Goal: Task Accomplishment & Management: Manage account settings

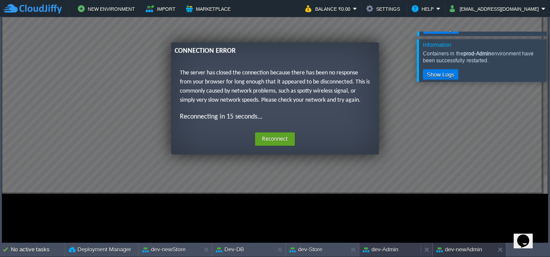
scroll to position [373, 0]
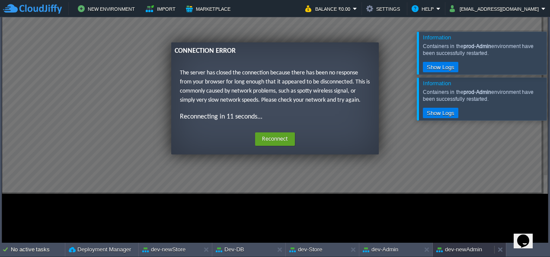
click at [452, 245] on button "dev-newAdmin" at bounding box center [459, 249] width 46 height 9
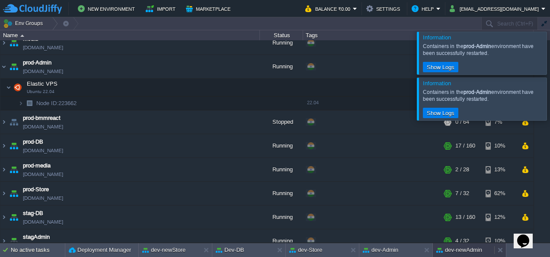
click at [452, 245] on button "dev-newAdmin" at bounding box center [459, 249] width 46 height 9
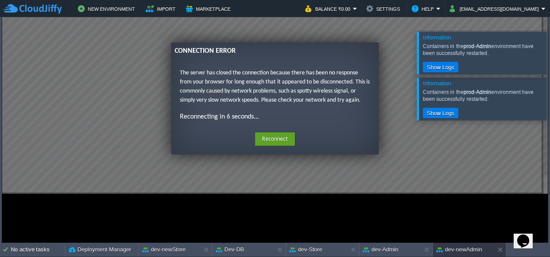
click at [549, 102] on div at bounding box center [560, 98] width 0 height 42
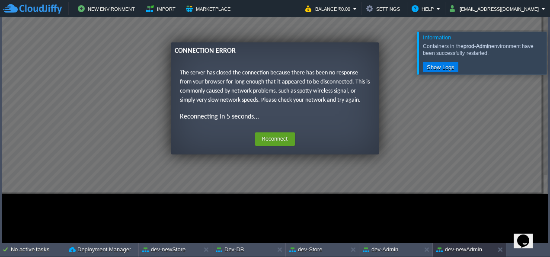
click at [549, 55] on div at bounding box center [560, 53] width 0 height 42
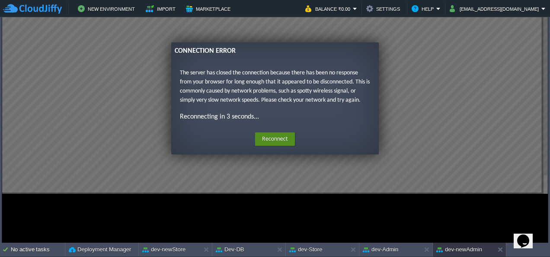
click at [284, 137] on button "Reconnect" at bounding box center [275, 139] width 40 height 14
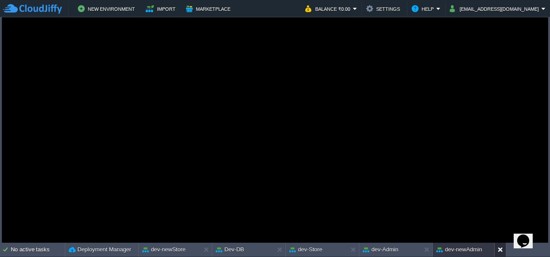
click at [503, 249] on button at bounding box center [501, 249] width 9 height 9
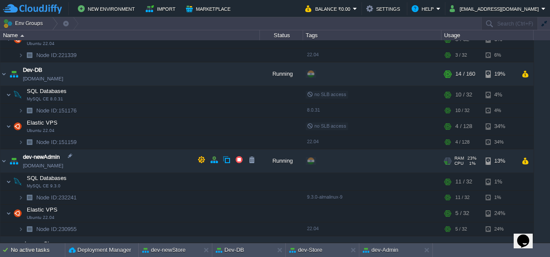
scroll to position [64, 0]
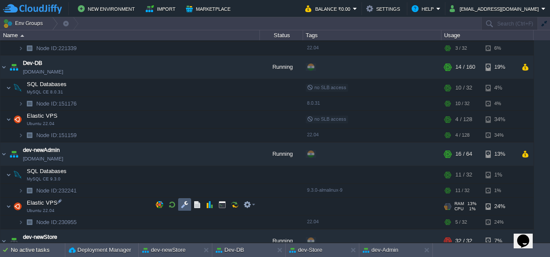
click at [184, 208] on td at bounding box center [184, 204] width 13 height 13
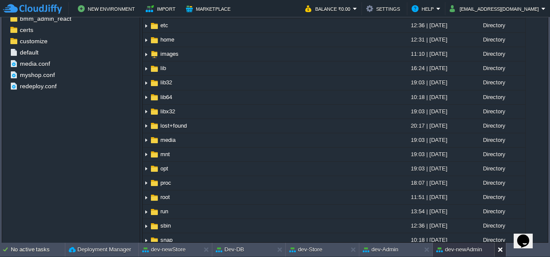
click at [499, 251] on button at bounding box center [501, 249] width 9 height 9
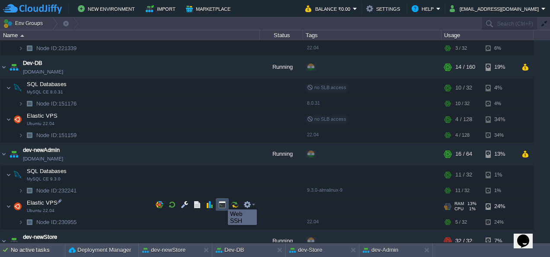
click at [221, 201] on button "button" at bounding box center [222, 205] width 8 height 8
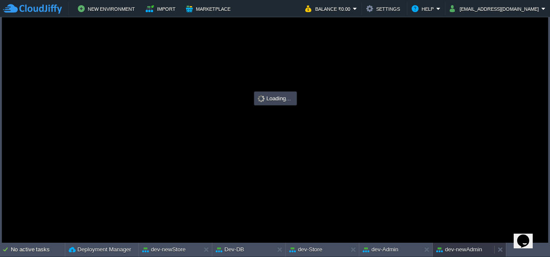
click at [455, 251] on button "dev-newAdmin" at bounding box center [459, 249] width 46 height 9
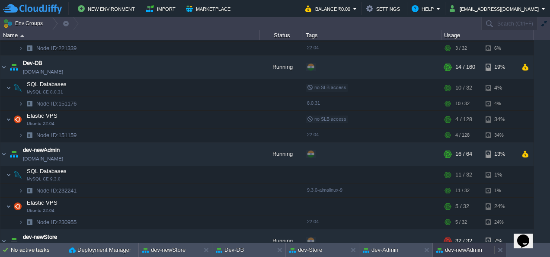
scroll to position [0, 0]
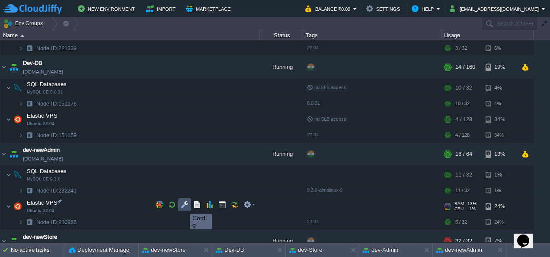
click at [184, 206] on button "button" at bounding box center [185, 205] width 8 height 8
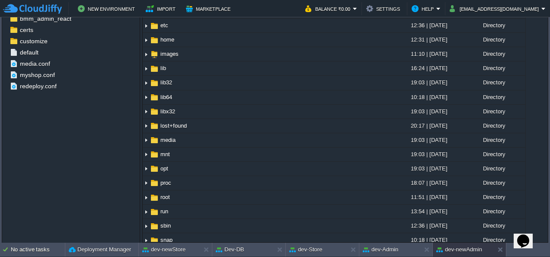
click at [528, 235] on icon "$i18n('chat', 'chat_widget')" at bounding box center [523, 240] width 12 height 13
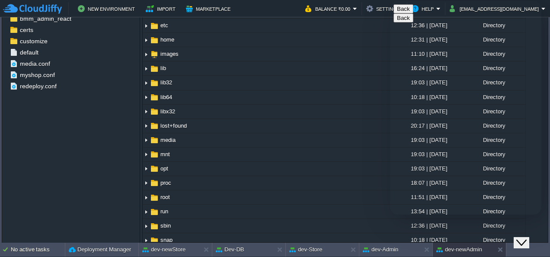
type input "917057116016"
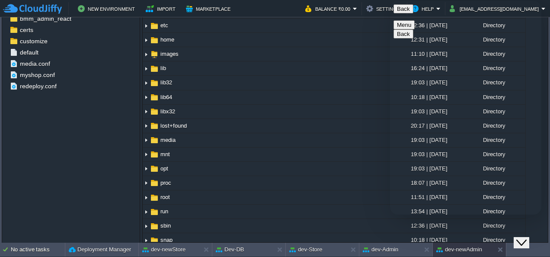
click at [390, 1] on textarea at bounding box center [390, 1] width 0 height 0
type textarea "how i minimize or resize screen (terminal screen) bcz i didnt see option for cl…"
click at [390, 1] on textarea at bounding box center [390, 1] width 0 height 0
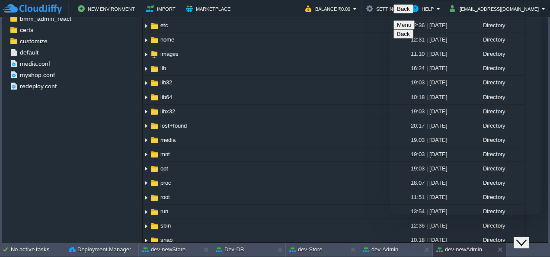
scroll to position [46, 0]
click at [526, 237] on icon "Close Chat This icon closes the chat window." at bounding box center [521, 242] width 10 height 10
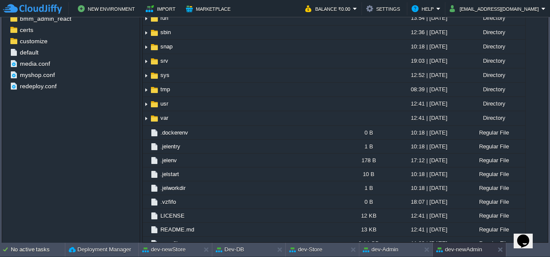
scroll to position [0, 0]
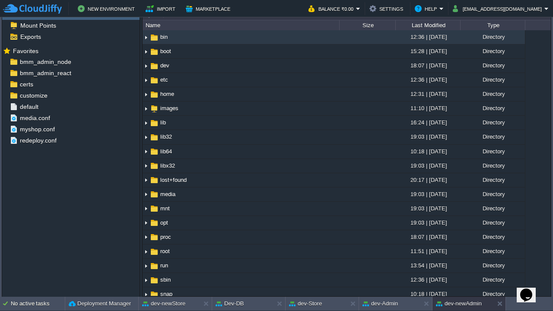
type input "/bin"
click at [467, 256] on button "dev-newAdmin" at bounding box center [459, 304] width 46 height 9
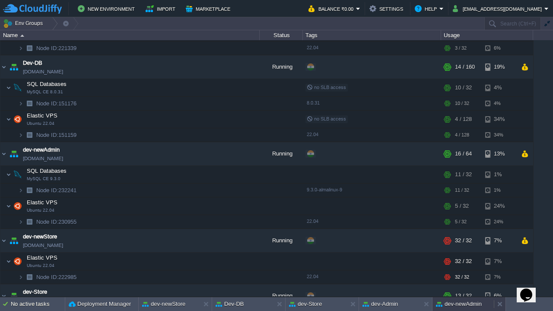
click at [463, 256] on button "dev-newAdmin" at bounding box center [459, 304] width 46 height 9
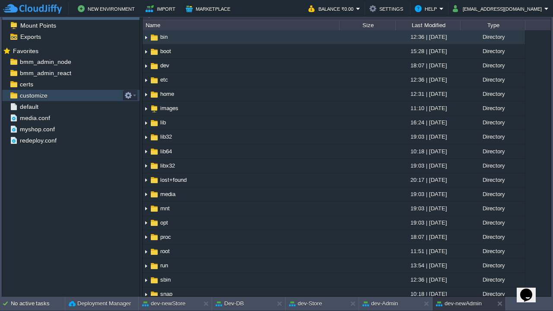
click at [64, 92] on div "customize" at bounding box center [70, 95] width 137 height 11
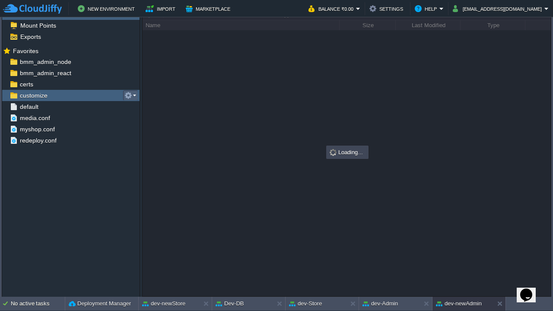
click at [132, 92] on em at bounding box center [130, 96] width 12 height 8
click at [148, 104] on span "Copy Path" at bounding box center [150, 105] width 26 height 6
type textarea "/var/www/html/bmm/appearance/theme/customize"
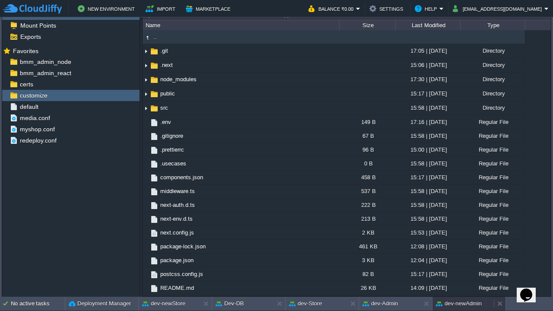
click at [461, 256] on button "dev-newAdmin" at bounding box center [459, 304] width 46 height 9
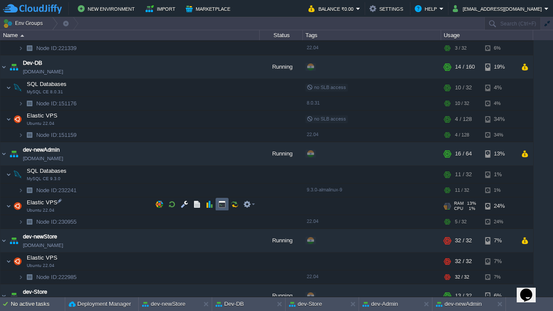
click at [220, 200] on td at bounding box center [222, 204] width 13 height 13
type input "#000000"
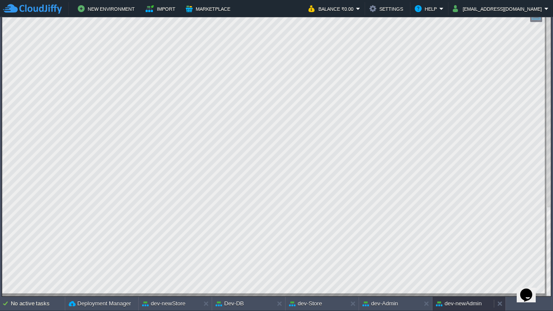
click at [451, 256] on div "dev-newAdmin" at bounding box center [463, 304] width 61 height 14
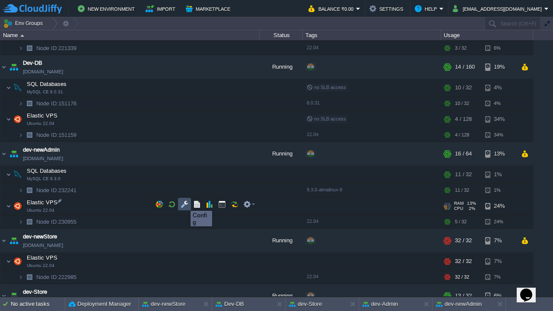
click at [184, 203] on button "button" at bounding box center [185, 205] width 8 height 8
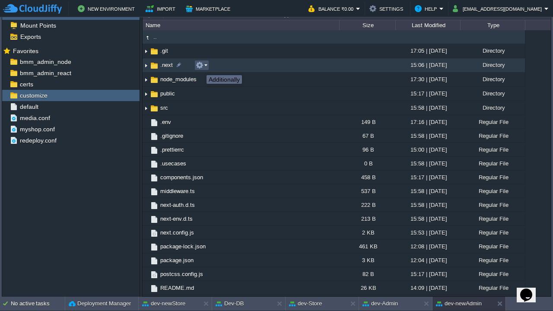
click at [200, 67] on button "button" at bounding box center [200, 65] width 8 height 8
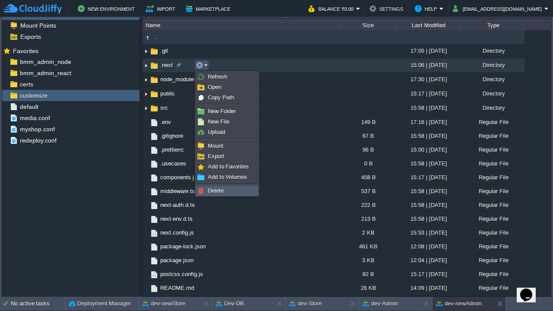
click at [232, 191] on link "Delete" at bounding box center [227, 191] width 62 height 10
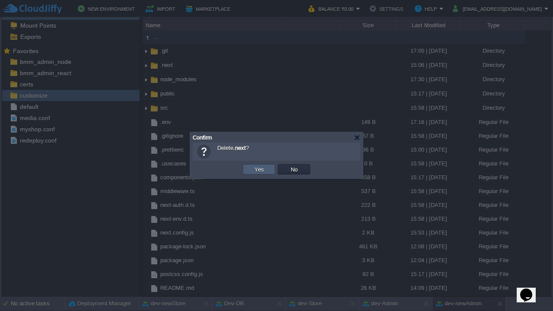
click at [266, 169] on td "Yes" at bounding box center [259, 169] width 32 height 10
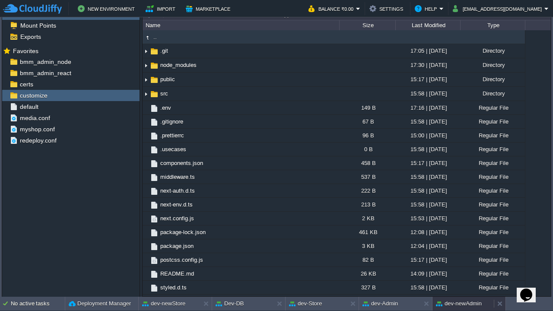
click at [453, 256] on button "dev-newAdmin" at bounding box center [459, 304] width 46 height 9
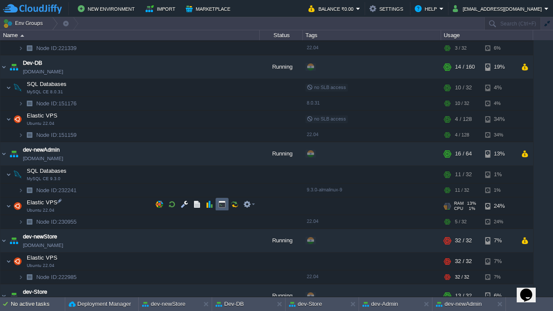
click at [223, 200] on td at bounding box center [222, 204] width 13 height 13
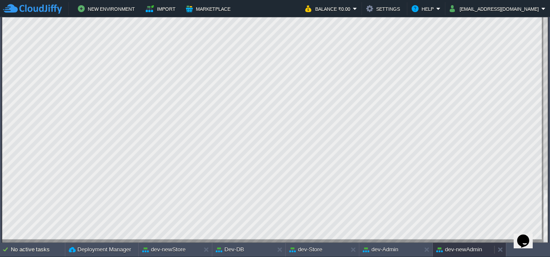
click at [459, 246] on button "dev-newAdmin" at bounding box center [459, 249] width 46 height 9
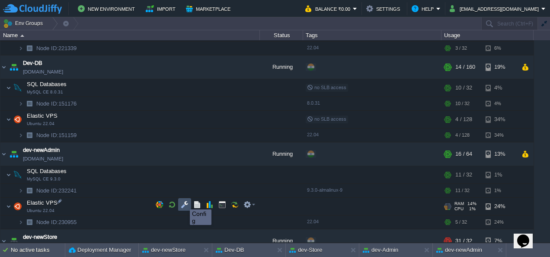
click at [183, 201] on button "button" at bounding box center [185, 205] width 8 height 8
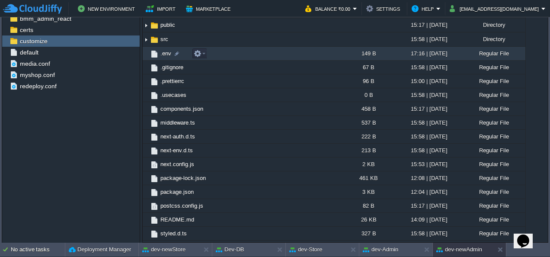
click at [167, 54] on span ".env" at bounding box center [165, 53] width 13 height 7
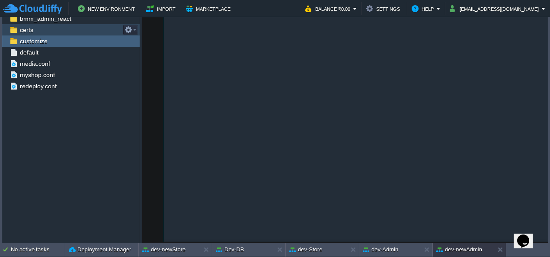
click at [55, 33] on div "certs" at bounding box center [70, 29] width 137 height 11
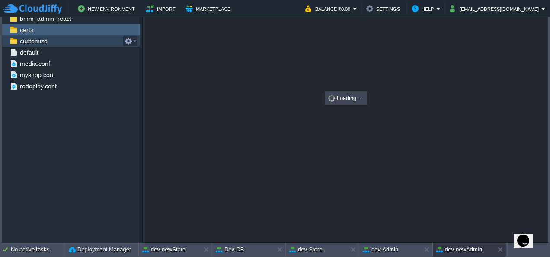
click at [52, 41] on div "customize" at bounding box center [70, 40] width 137 height 11
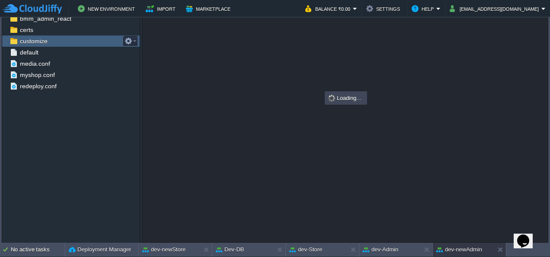
click at [52, 41] on div "customize" at bounding box center [70, 40] width 137 height 11
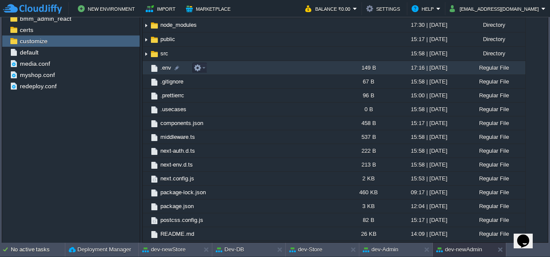
click at [166, 68] on span ".env" at bounding box center [165, 67] width 13 height 7
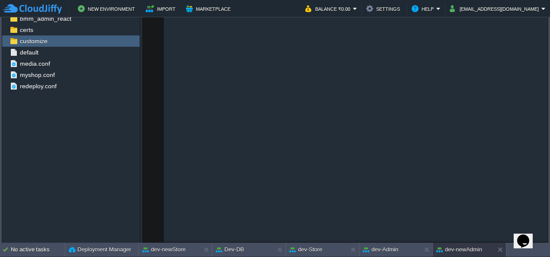
click at [166, 68] on div "4 1 NODE_ENV=production 2 NEXTAUTH_SECRET=b0c789c8f8e6c4a2d5e8f9a3b7c4d1e6 3 NE…" at bounding box center [352, 110] width 418 height 289
click at [255, 102] on div "4 1 NODE_ENV=production 2 NEXTAUTH_SECRET=b0c789c8f8e6c4a2d5e8f9a3b7c4d1e6 3 NE…" at bounding box center [352, 110] width 418 height 289
click at [199, 57] on div "4 1 NODE_ENV=production 2 NEXTAUTH_SECRET=b0c789c8f8e6c4a2d5e8f9a3b7c4d1e6 3 NE…" at bounding box center [352, 110] width 418 height 289
click at [461, 249] on button "dev-newAdmin" at bounding box center [459, 249] width 46 height 9
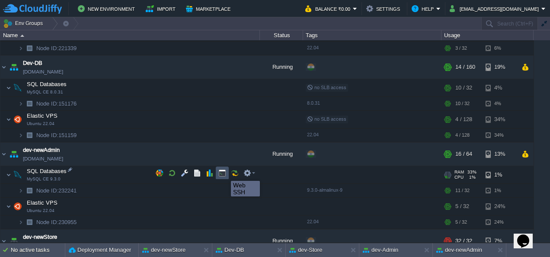
click at [224, 173] on button "button" at bounding box center [222, 173] width 8 height 8
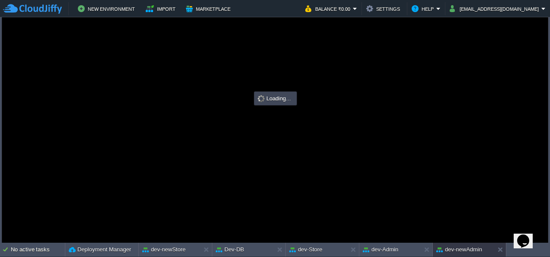
type input "#000000"
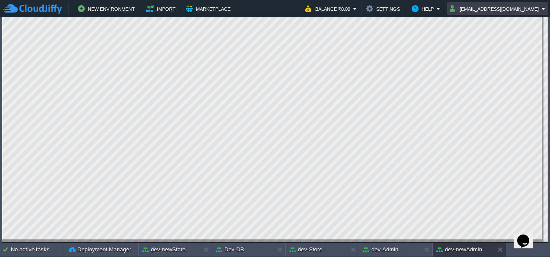
click at [502, 2] on td "[EMAIL_ADDRESS][DOMAIN_NAME]" at bounding box center [497, 8] width 101 height 13
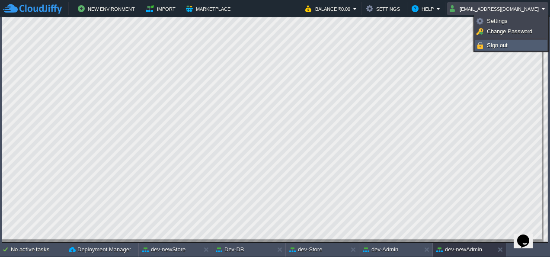
click at [503, 40] on li "Sign out" at bounding box center [511, 45] width 73 height 10
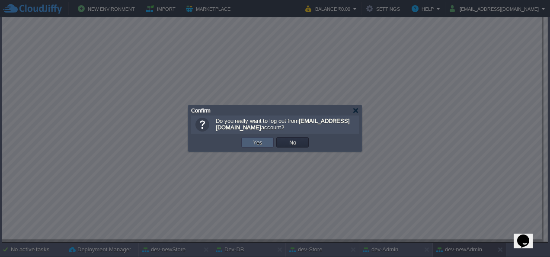
click at [257, 138] on td "Yes" at bounding box center [257, 142] width 32 height 10
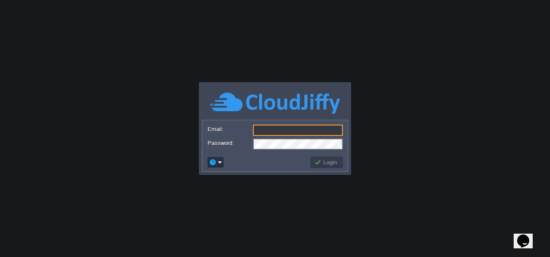
type input "support@sunhim.com"
click at [326, 163] on button "Login" at bounding box center [326, 162] width 25 height 8
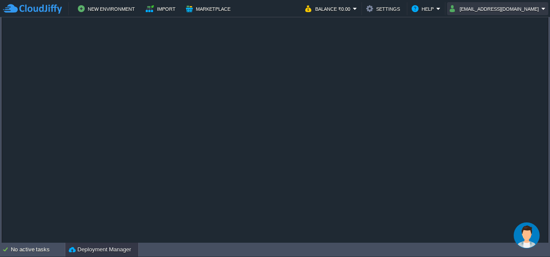
click at [522, 8] on button "[EMAIL_ADDRESS][DOMAIN_NAME]" at bounding box center [495, 8] width 92 height 10
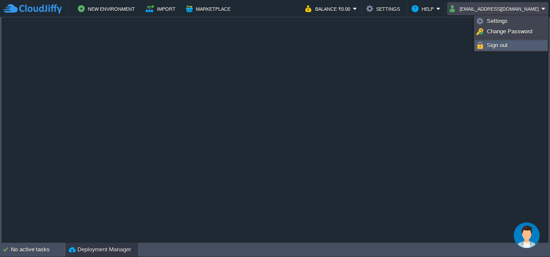
click at [507, 41] on link "Sign out" at bounding box center [511, 46] width 72 height 10
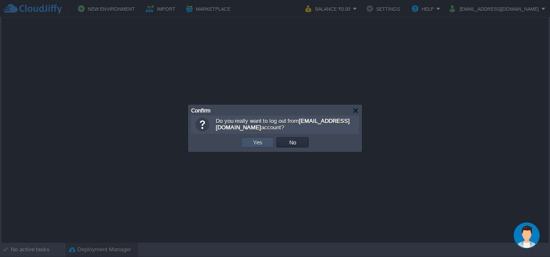
click at [256, 142] on button "Yes" at bounding box center [257, 142] width 15 height 8
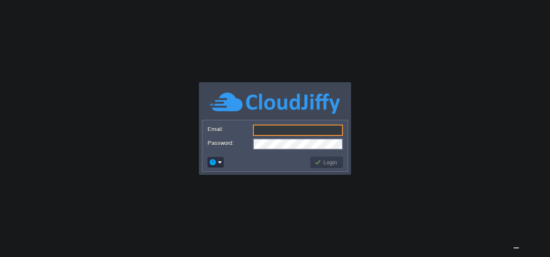
type input "[EMAIL_ADDRESS][DOMAIN_NAME]"
click at [426, 100] on body "Application Platform v.8.10.2 Email: [EMAIL_ADDRESS][DOMAIN_NAME] Password: Log…" at bounding box center [275, 128] width 550 height 257
click at [322, 130] on input "[EMAIL_ADDRESS][DOMAIN_NAME]" at bounding box center [298, 129] width 90 height 11
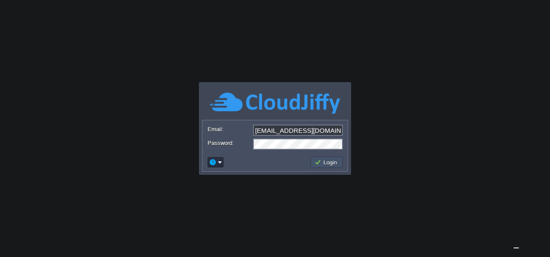
click at [334, 161] on button "Login" at bounding box center [326, 162] width 25 height 8
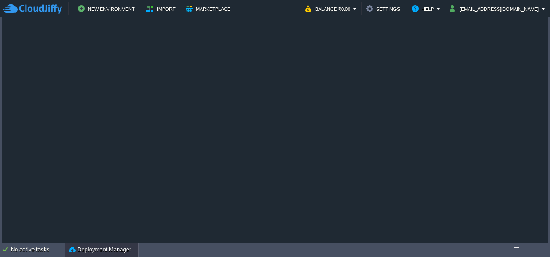
click at [100, 247] on button "Deployment Manager" at bounding box center [100, 249] width 62 height 9
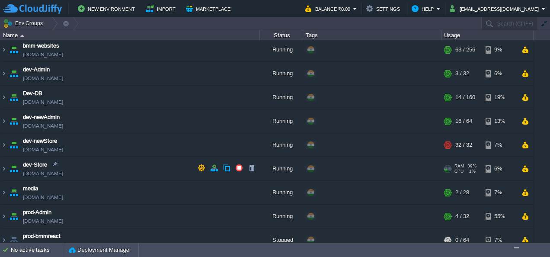
scroll to position [2, 0]
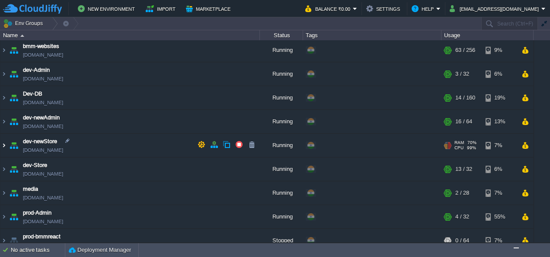
click at [5, 144] on img at bounding box center [3, 145] width 7 height 23
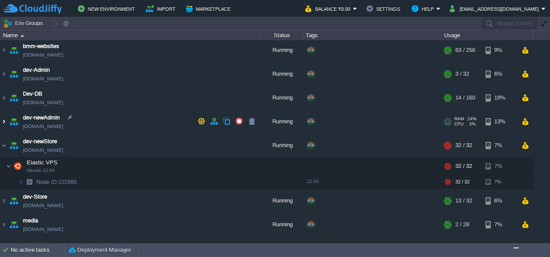
click at [5, 122] on img at bounding box center [3, 121] width 7 height 23
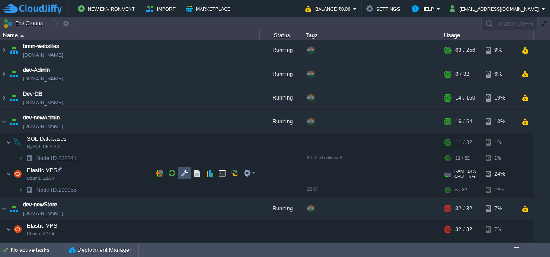
click at [185, 174] on button "button" at bounding box center [185, 173] width 8 height 8
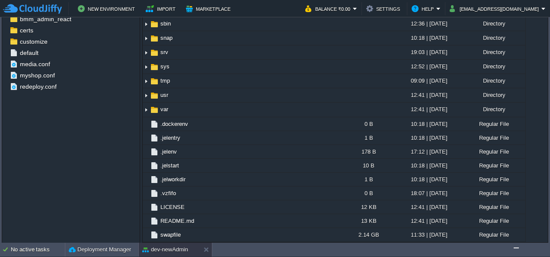
scroll to position [0, 0]
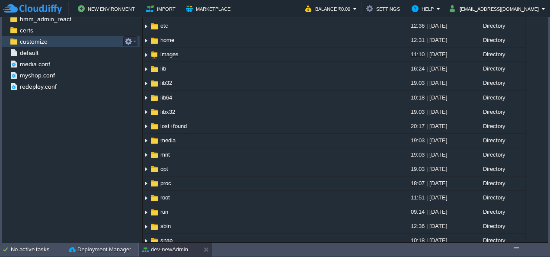
click at [61, 41] on div "customize" at bounding box center [70, 41] width 137 height 11
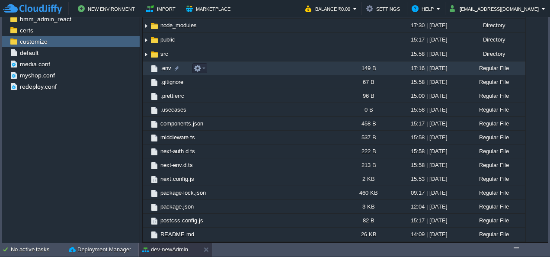
click at [162, 67] on span ".env" at bounding box center [165, 67] width 13 height 7
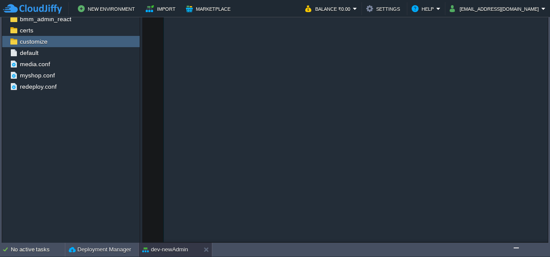
click at [296, 210] on div "4 1 NODE_ENV=production 2 NEXTAUTH_SECRET=b0c789c8f8e6c4a2d5e8f9a3b7c4d1e6 3 NE…" at bounding box center [352, 111] width 418 height 288
type textarea "​"
drag, startPoint x: 408, startPoint y: 150, endPoint x: 400, endPoint y: 203, distance: 53.7
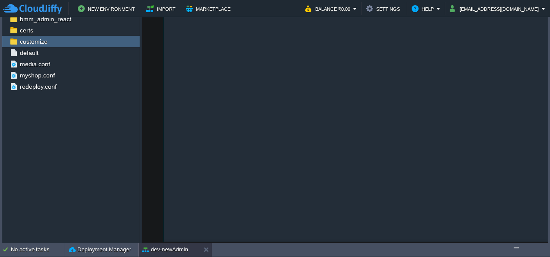
click at [400, 203] on div "4 1 NODE_ENV=production 2 NEXTAUTH_SECRET=b0c789c8f8e6c4a2d5e8f9a3b7c4d1e6 3 NE…" at bounding box center [352, 111] width 418 height 288
